Goal: Register for event/course

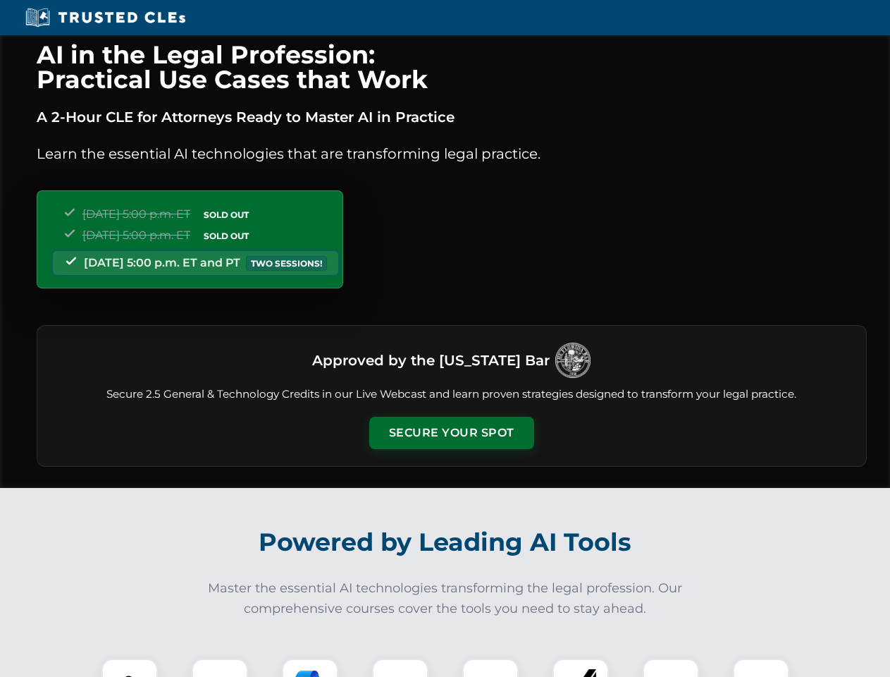
click at [451, 433] on button "Secure Your Spot" at bounding box center [451, 433] width 165 height 32
click at [130, 668] on img at bounding box center [129, 686] width 41 height 41
